Goal: Task Accomplishment & Management: Complete application form

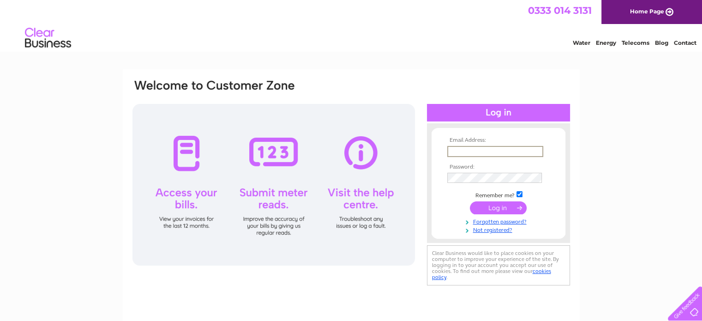
click at [470, 152] on input "text" at bounding box center [495, 151] width 96 height 11
type input "[PERSON_NAME][EMAIL_ADDRESS][DOMAIN_NAME]"
click at [504, 203] on input "submit" at bounding box center [498, 206] width 57 height 13
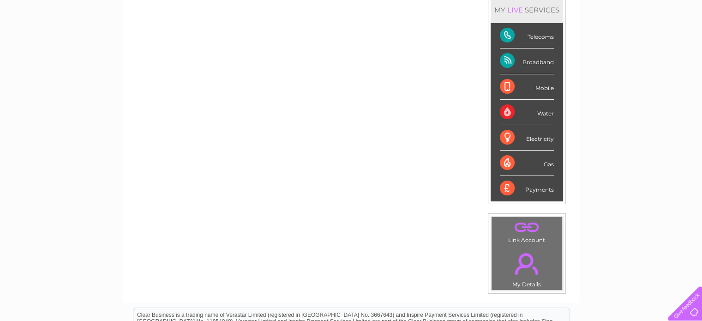
scroll to position [129, 0]
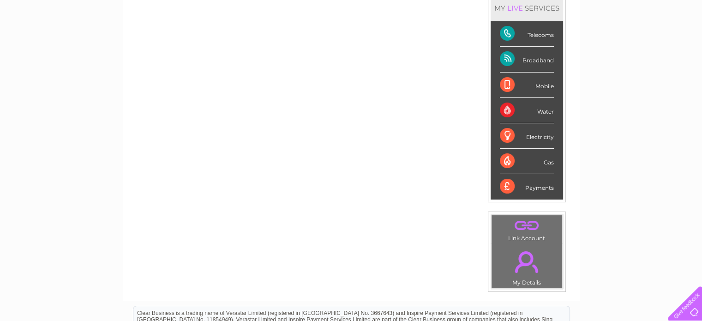
click at [502, 184] on div "Payments" at bounding box center [527, 186] width 54 height 25
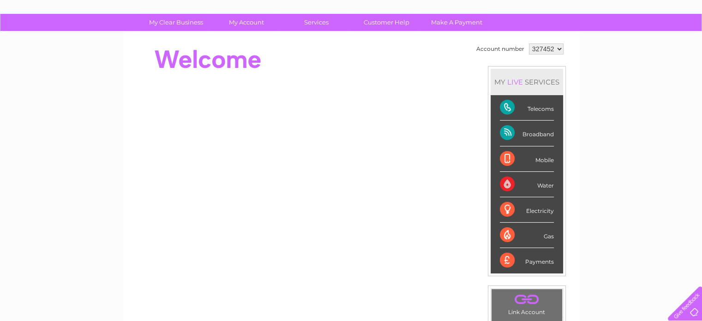
scroll to position [37, 0]
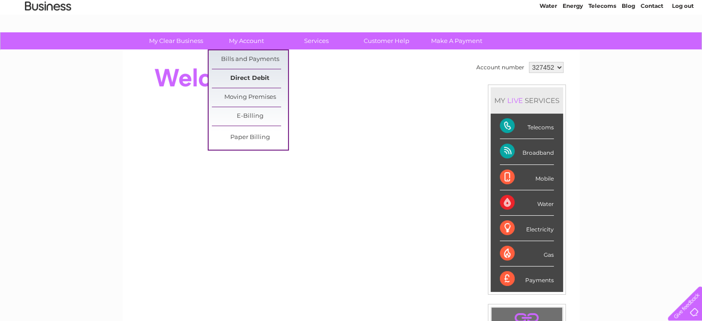
click at [243, 77] on link "Direct Debit" at bounding box center [250, 78] width 76 height 18
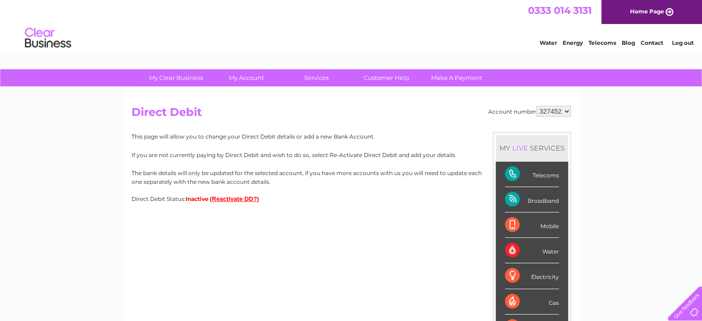
click at [246, 196] on button "(Reactivate DD?)" at bounding box center [234, 198] width 49 height 7
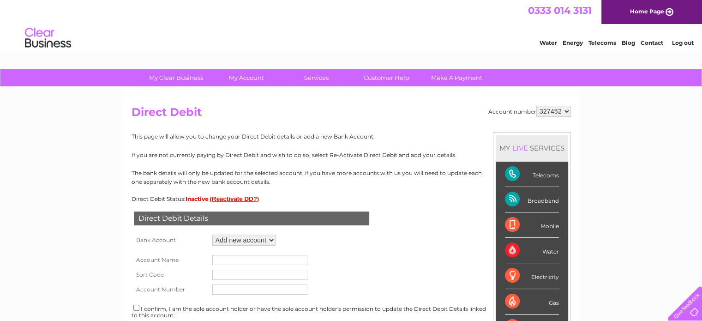
click at [271, 241] on select "Add new account ****1924 ****5209 ****5209 ****1924 ****1924" at bounding box center [243, 239] width 63 height 11
click at [212, 234] on select "Add new account ****1924 ****5209 ****5209 ****1924 ****1924" at bounding box center [243, 239] width 63 height 11
click at [250, 253] on td at bounding box center [260, 259] width 100 height 15
click at [228, 260] on input "text" at bounding box center [259, 260] width 95 height 10
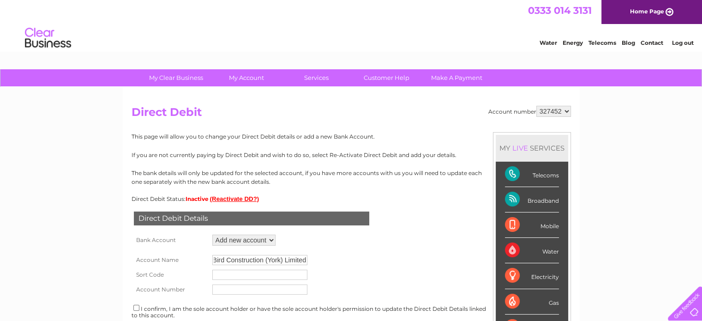
type input "Bird Construction (York) Limited"
click at [222, 273] on input "text" at bounding box center [259, 274] width 95 height 10
type input "04-00-03"
click at [224, 291] on input "text" at bounding box center [259, 289] width 95 height 10
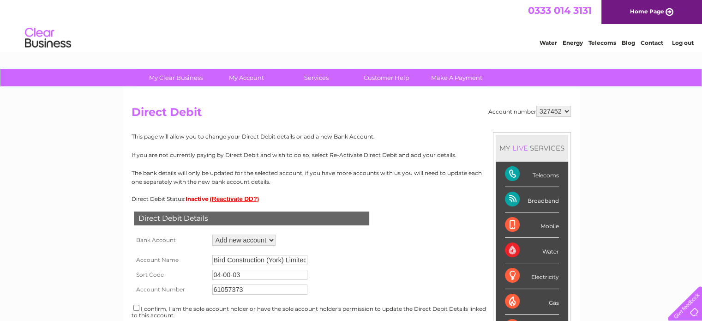
type input "61057373"
click at [136, 306] on input "checkbox" at bounding box center [136, 307] width 6 height 6
checkbox input "true"
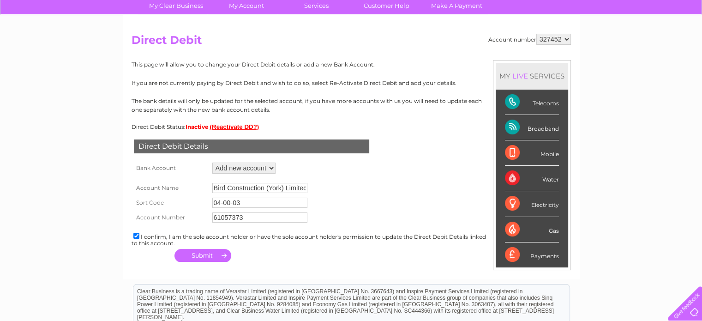
scroll to position [92, 0]
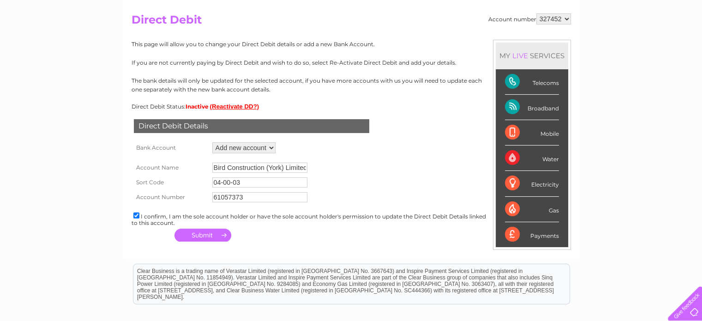
click at [197, 236] on button "button" at bounding box center [202, 234] width 57 height 13
